Goal: Task Accomplishment & Management: Manage account settings

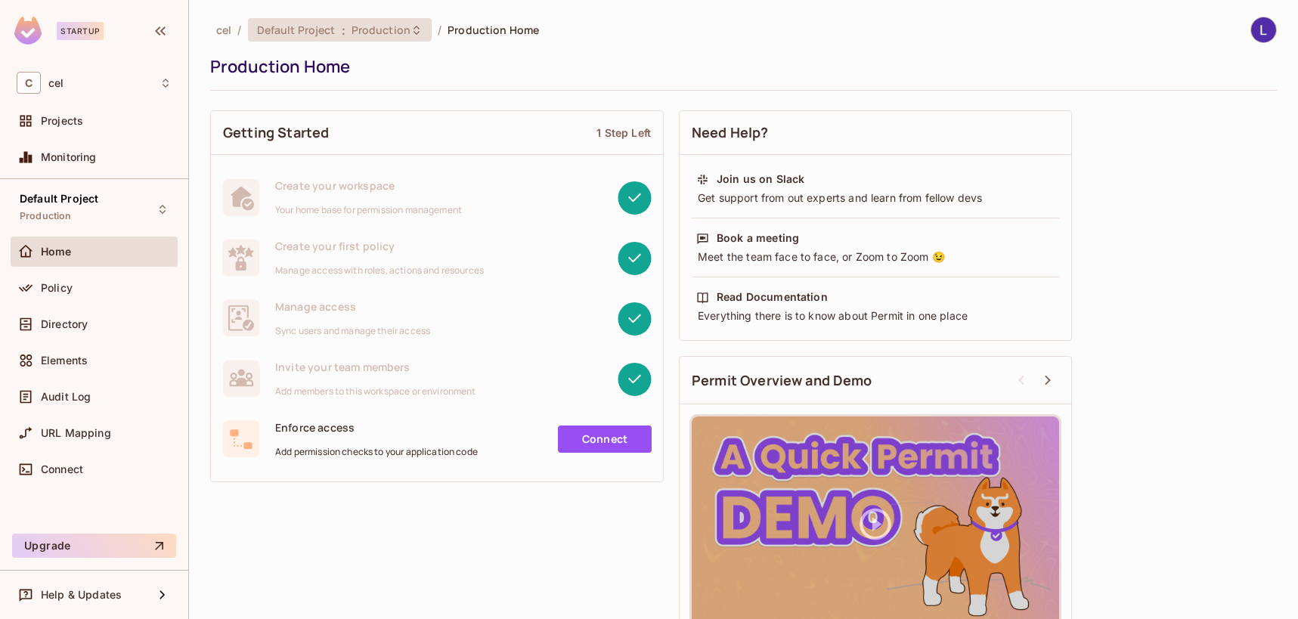
click at [338, 31] on div "Default Project : Production" at bounding box center [330, 30] width 147 height 14
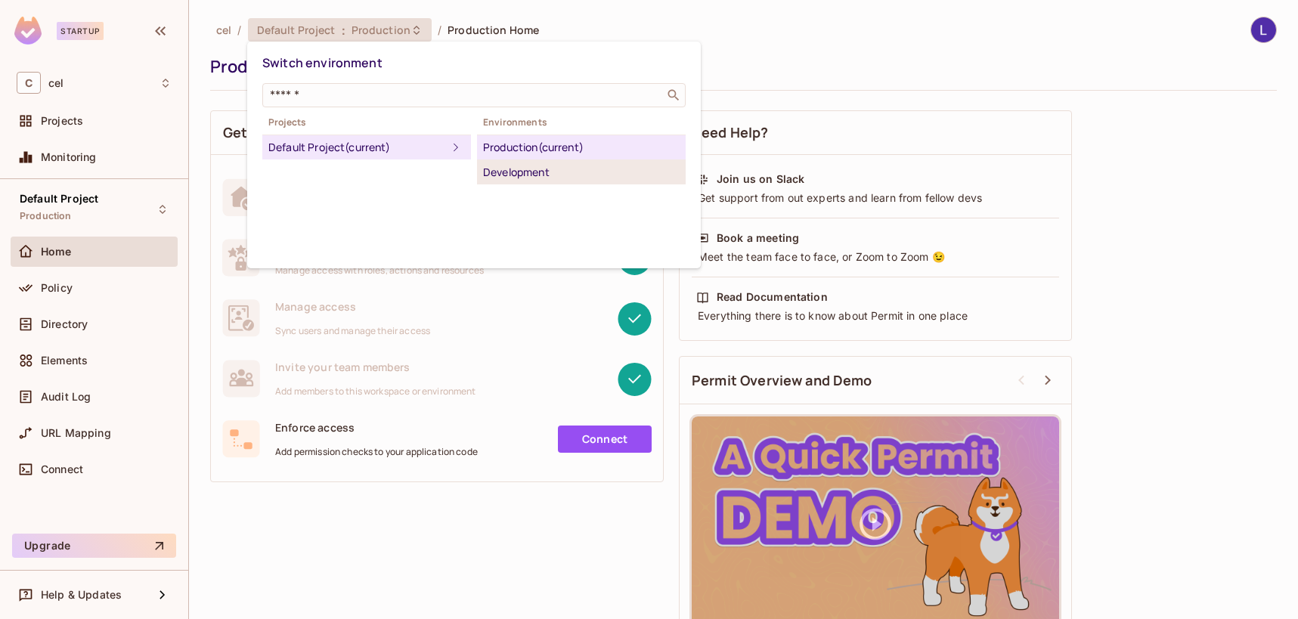
click at [556, 174] on div "Development" at bounding box center [581, 172] width 197 height 18
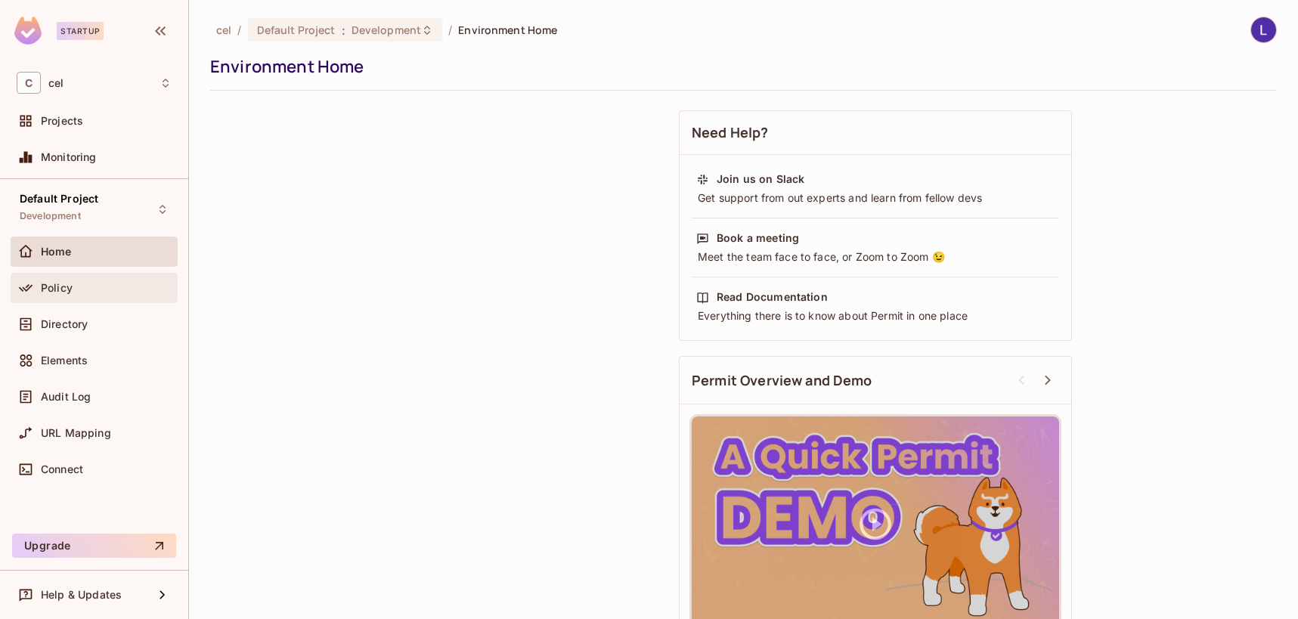
click at [104, 274] on div "Policy" at bounding box center [94, 288] width 167 height 30
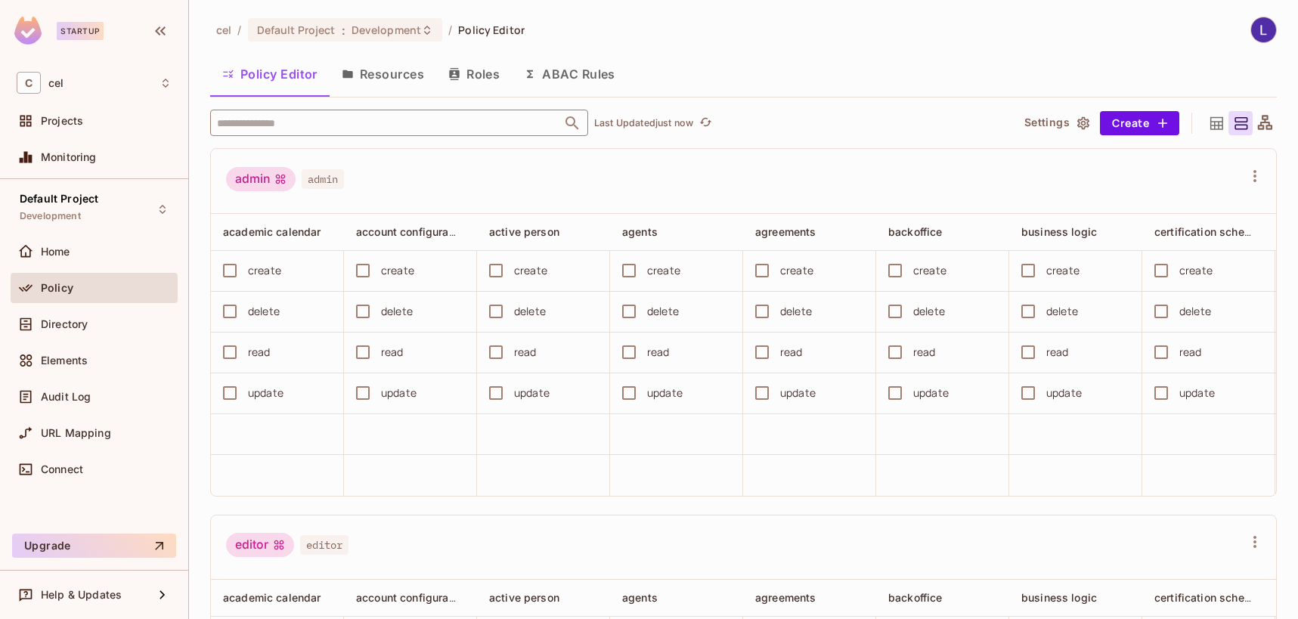
click at [370, 119] on input "text" at bounding box center [385, 123] width 345 height 26
type input "*******"
click at [317, 196] on li "Teacher Teacher" at bounding box center [399, 197] width 378 height 27
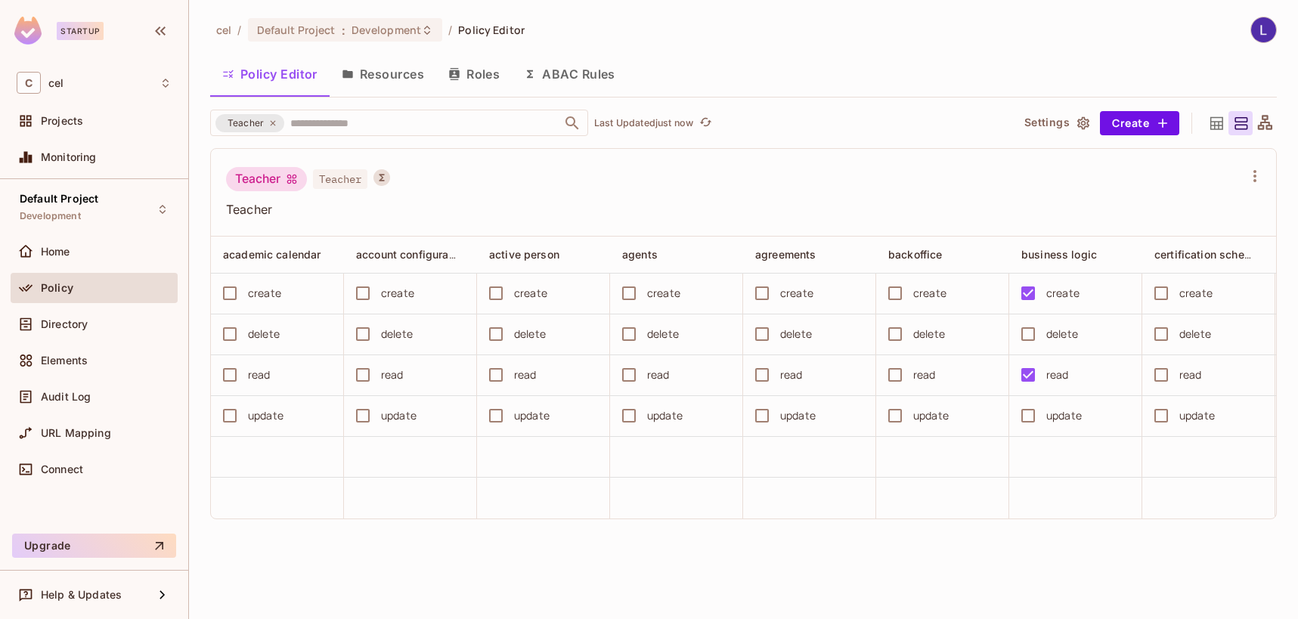
drag, startPoint x: 540, startPoint y: 530, endPoint x: 718, endPoint y: 527, distance: 177.7
click at [762, 519] on div "Teacher Teacher Teacher academic calendar account configuration active person a…" at bounding box center [743, 333] width 1067 height 371
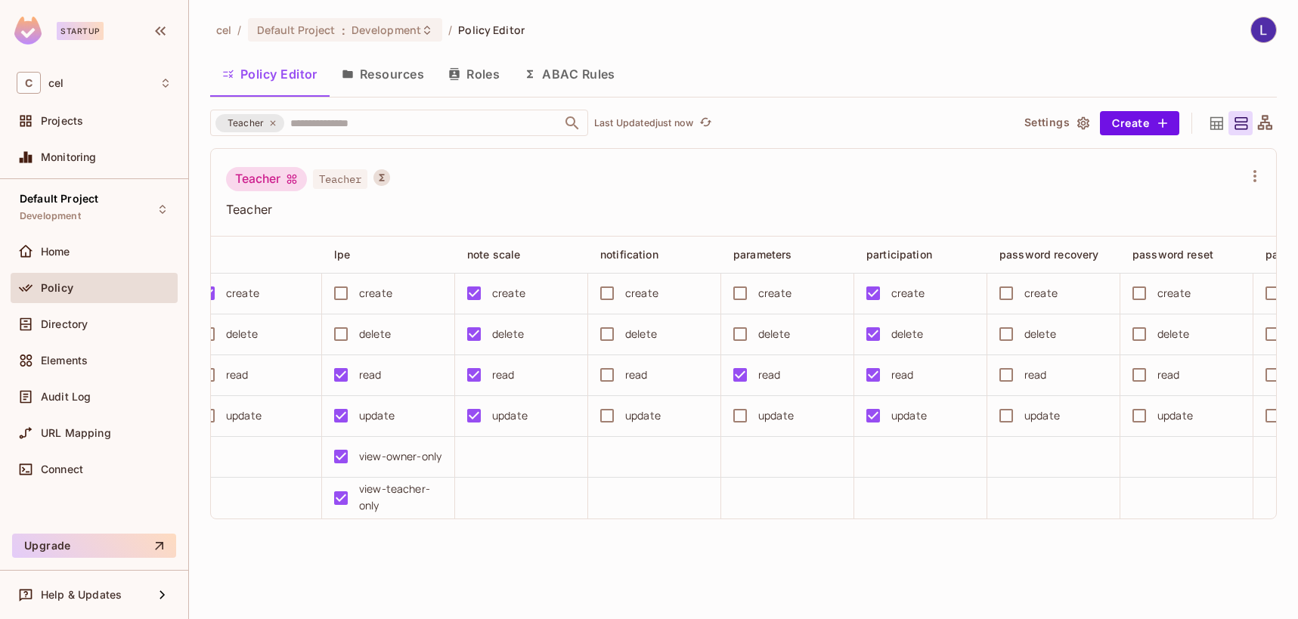
scroll to position [0, 2274]
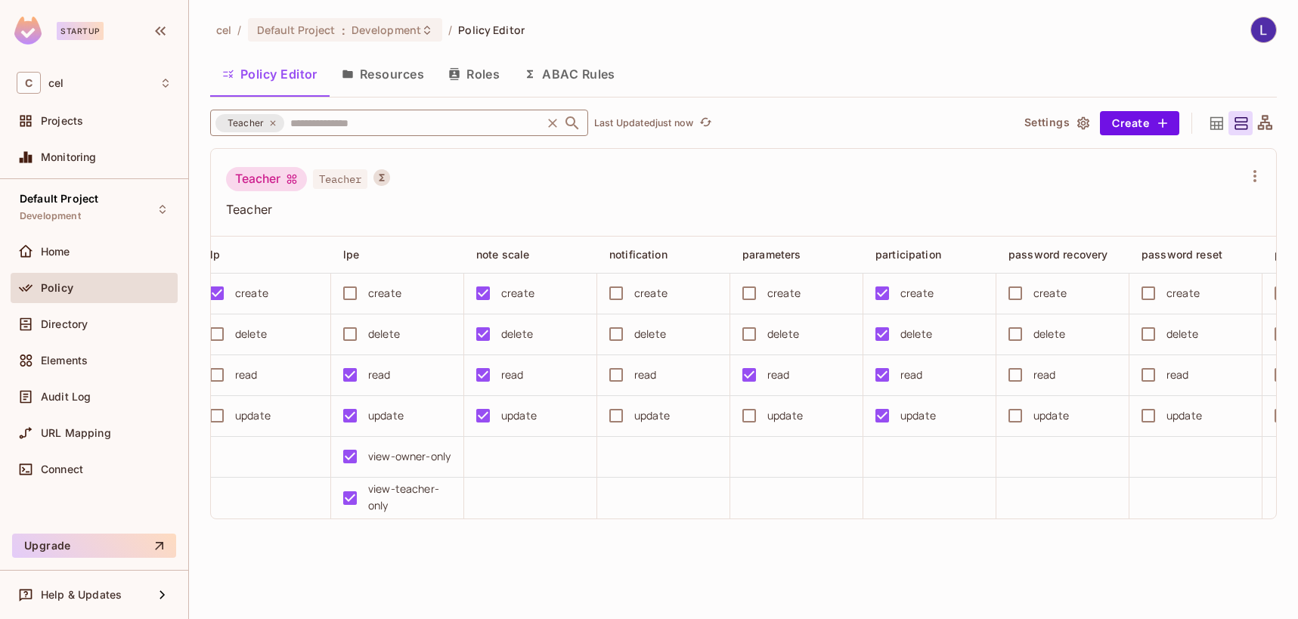
click at [277, 124] on icon at bounding box center [272, 123] width 9 height 9
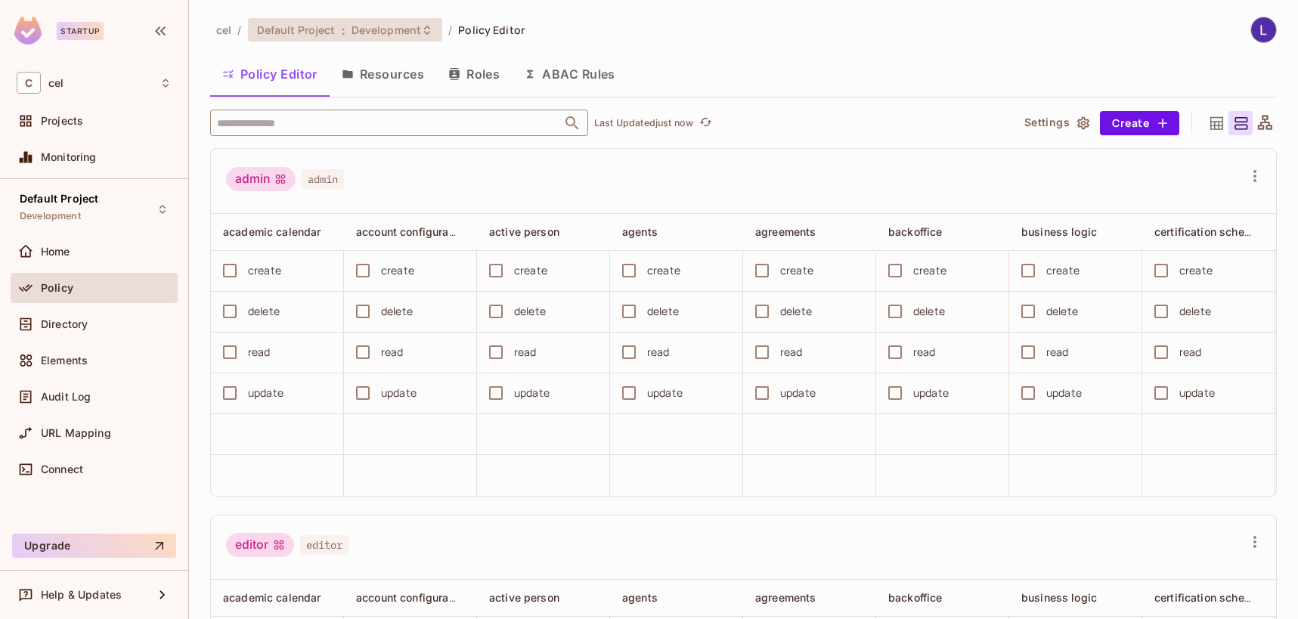
click at [424, 31] on icon at bounding box center [427, 30] width 12 height 12
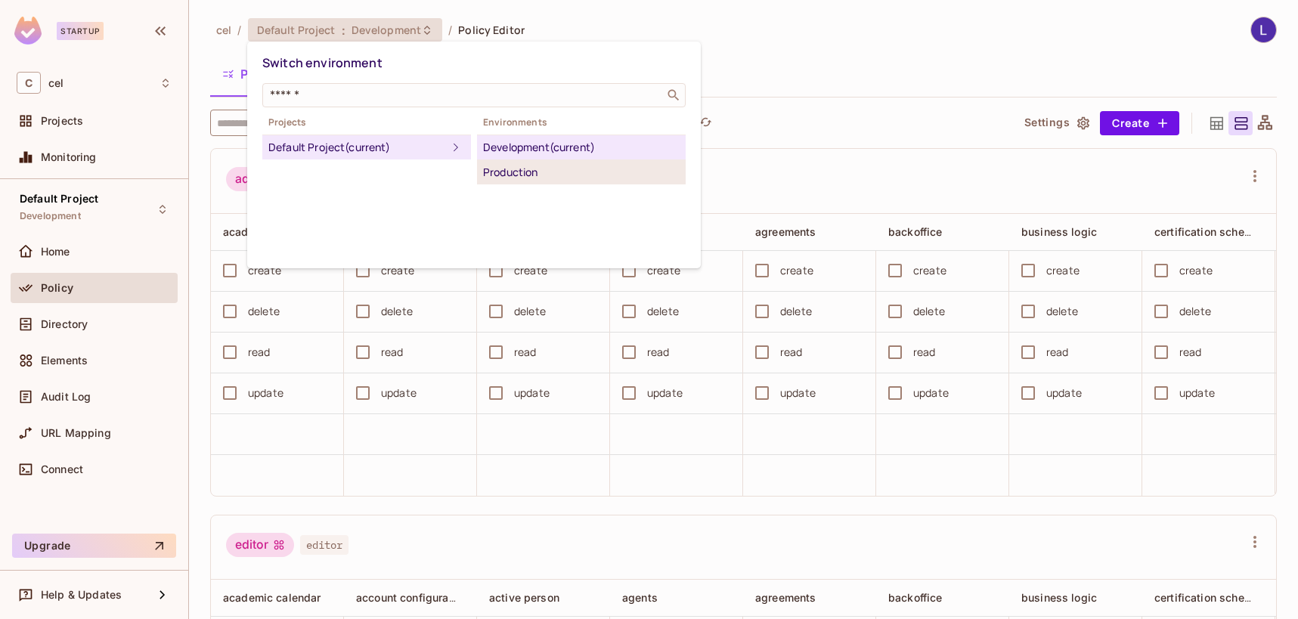
click at [581, 172] on div "Production" at bounding box center [581, 172] width 197 height 18
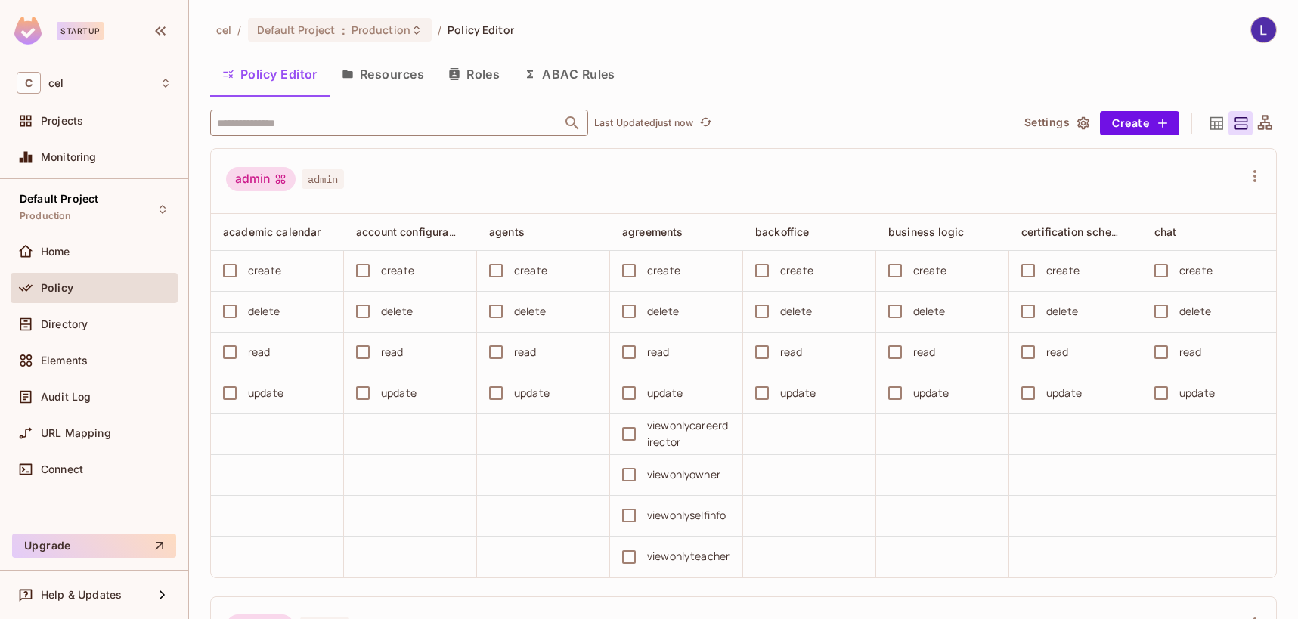
click at [333, 122] on input "text" at bounding box center [385, 123] width 345 height 26
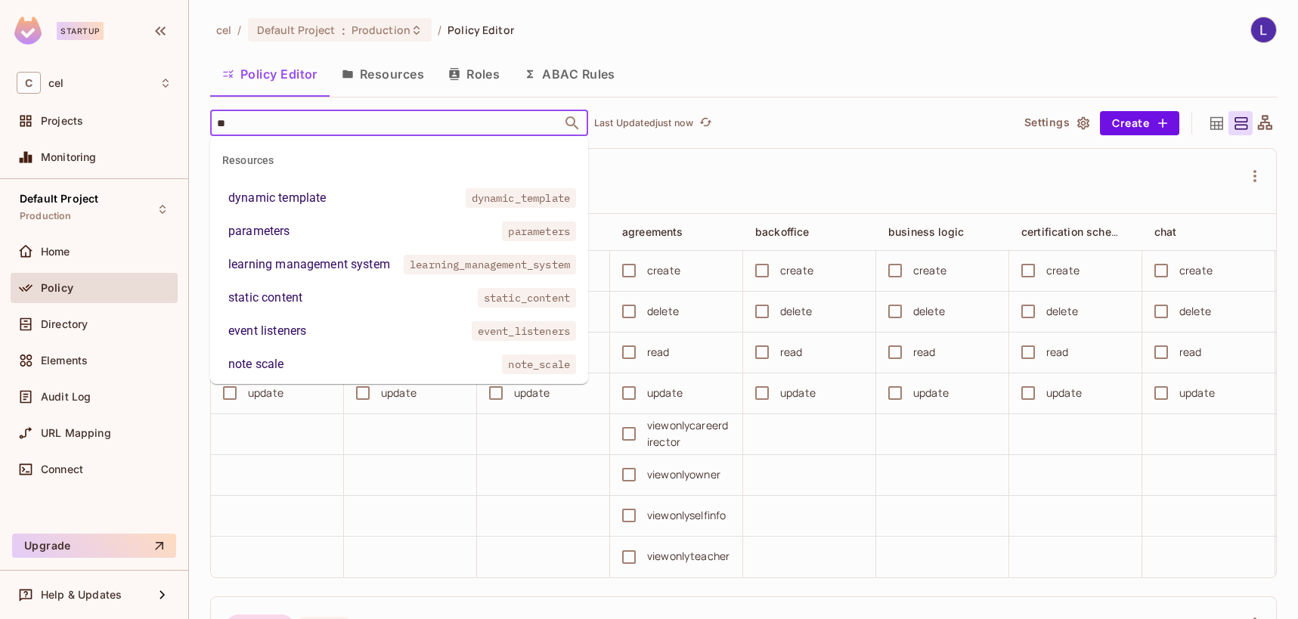
type input "***"
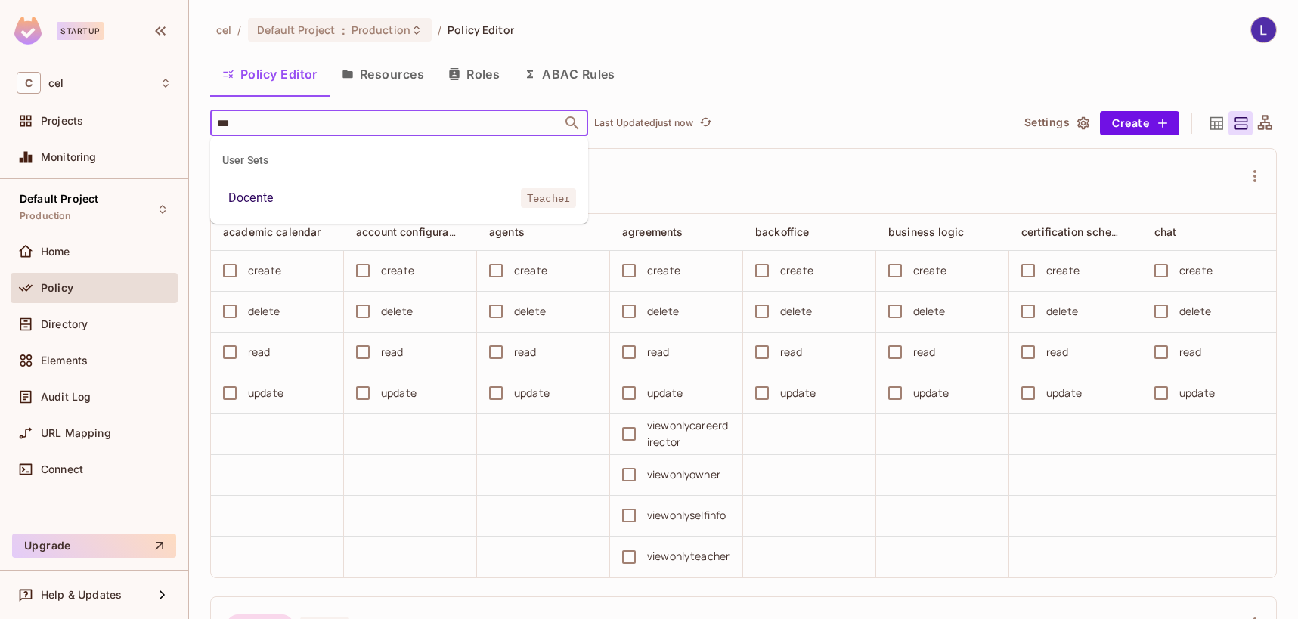
click at [364, 197] on li "Docente Teacher" at bounding box center [399, 197] width 378 height 27
click at [501, 576] on td at bounding box center [543, 557] width 133 height 41
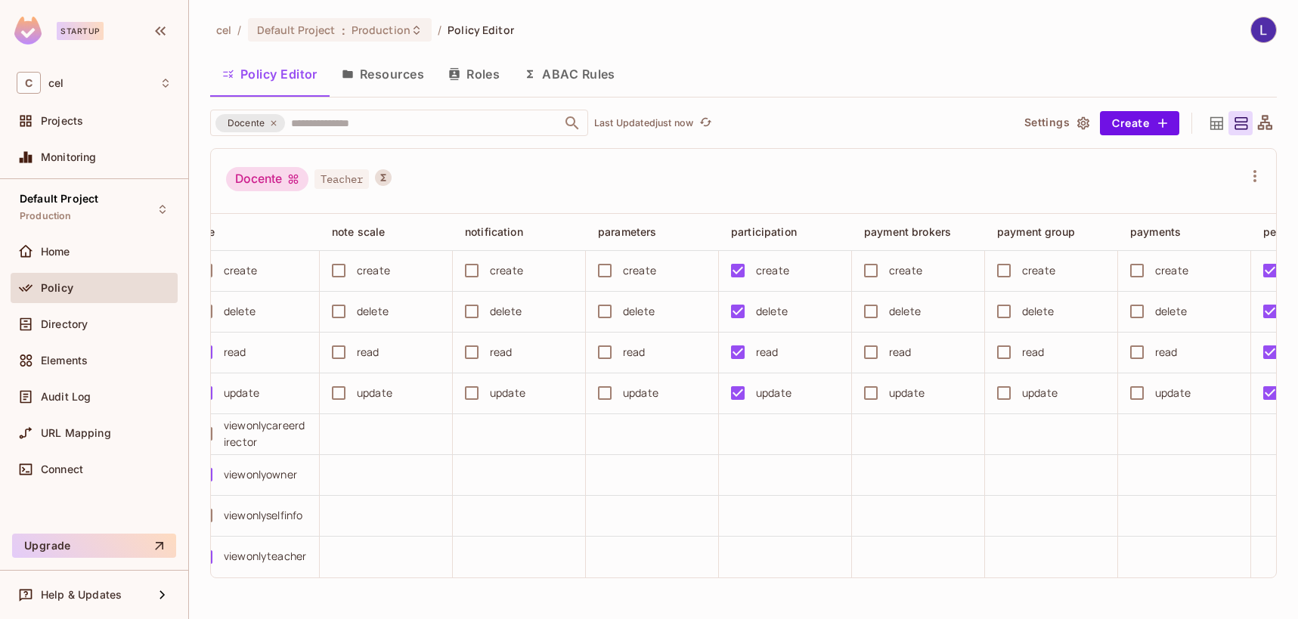
scroll to position [0, 2374]
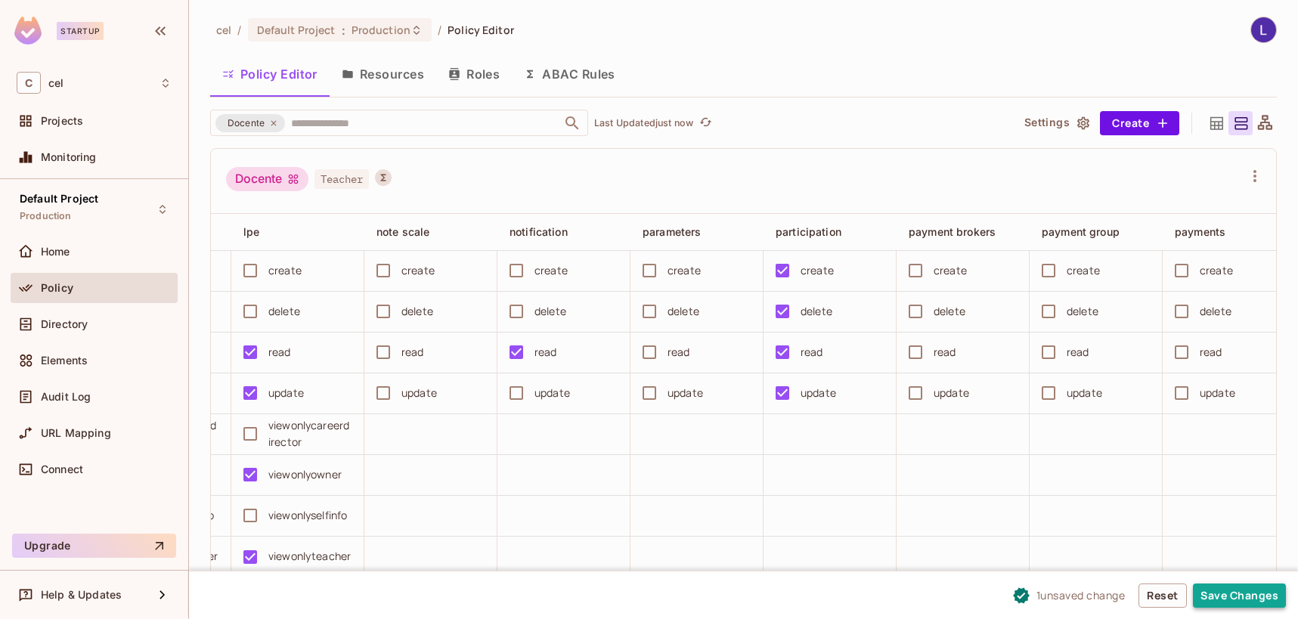
click at [1249, 593] on button "Save Changes" at bounding box center [1239, 596] width 93 height 24
